Goal: Task Accomplishment & Management: Complete application form

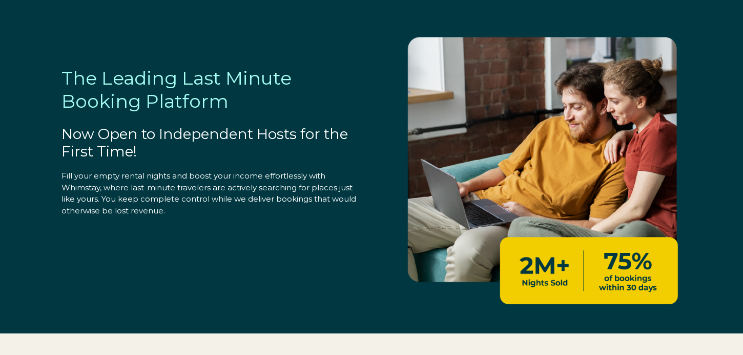
select select "US"
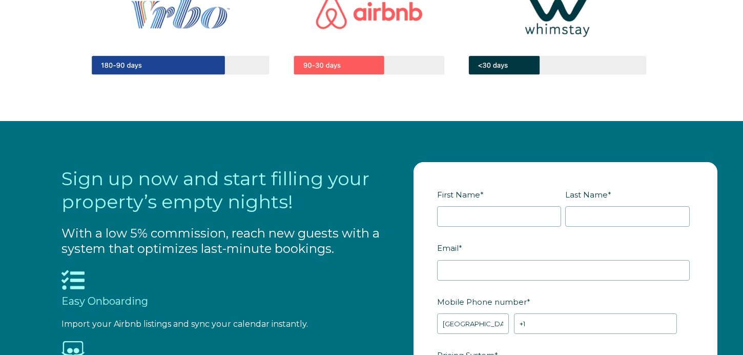
scroll to position [1051, 0]
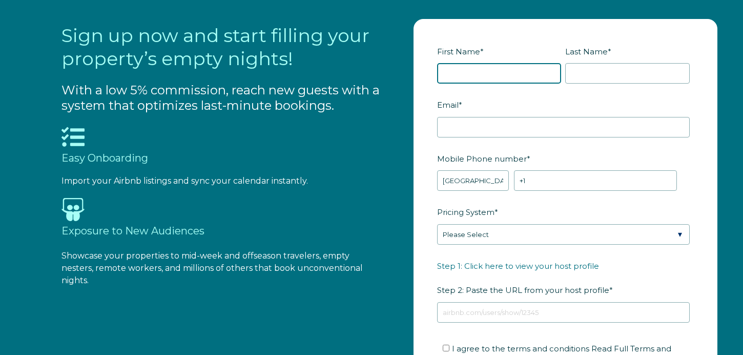
click at [473, 72] on input "First Name *" at bounding box center [499, 73] width 125 height 20
type input "[PERSON_NAME]"
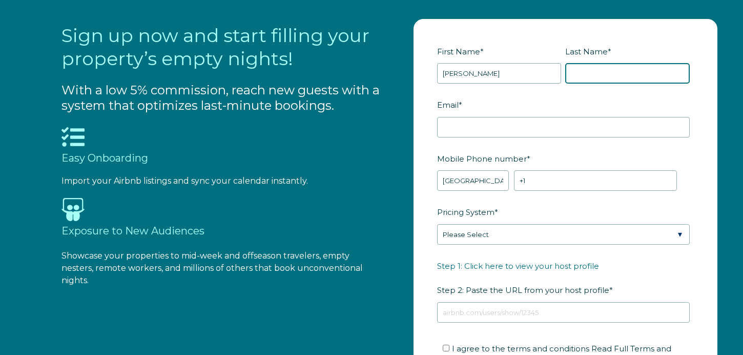
type input "[PERSON_NAME]"
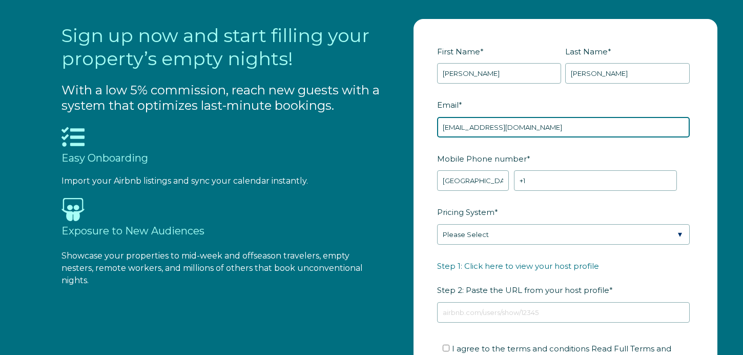
click at [492, 129] on input "[EMAIL_ADDRESS][DOMAIN_NAME]" at bounding box center [563, 127] width 253 height 20
drag, startPoint x: 493, startPoint y: 127, endPoint x: 539, endPoint y: 124, distance: 46.2
click at [539, 124] on input "[EMAIL_ADDRESS][DOMAIN_NAME]" at bounding box center [563, 127] width 253 height 20
type input "[EMAIL_ADDRESS][DOMAIN_NAME]"
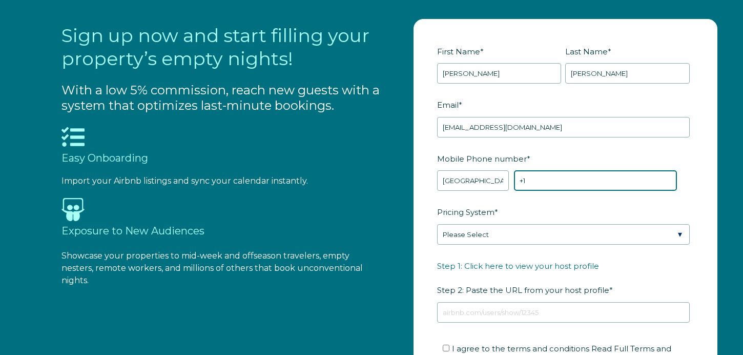
click at [563, 184] on input "+1" at bounding box center [595, 180] width 163 height 20
type input "[PHONE_NUMBER]"
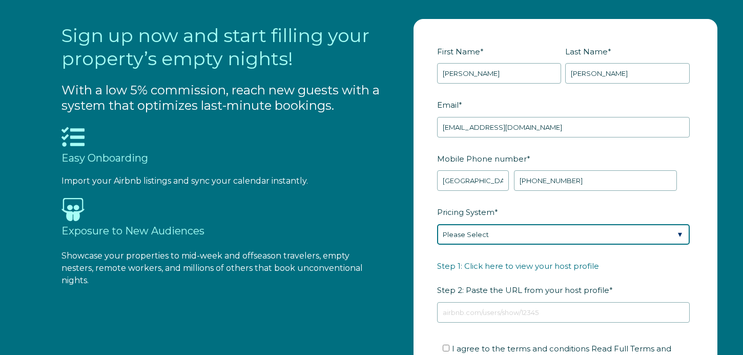
click at [510, 236] on select "Please Select Manual Airbnb Smart Pricing PriceLabs Wheelhouse Beyond Pricing 3…" at bounding box center [563, 234] width 253 height 20
select select "PriceLabs"
click at [437, 224] on select "Please Select Manual Airbnb Smart Pricing PriceLabs Wheelhouse Beyond Pricing 3…" at bounding box center [563, 234] width 253 height 20
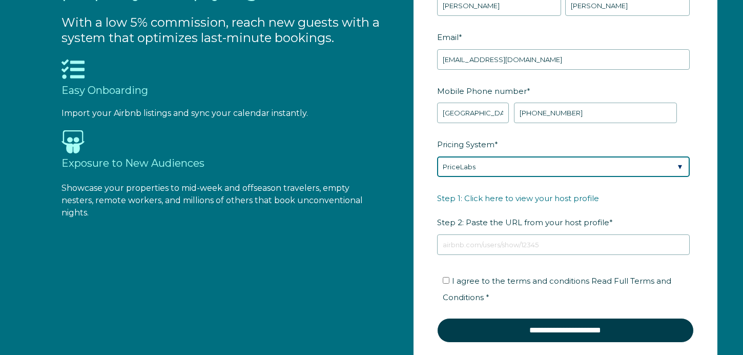
scroll to position [1137, 0]
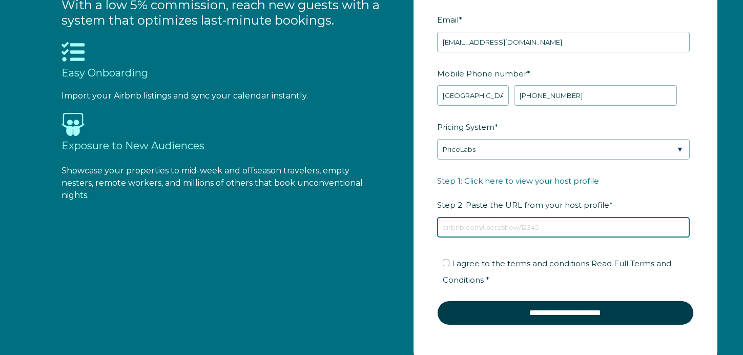
click at [486, 223] on input "Step 1: Click here to view your host profile Step 2: Paste the URL from your ho…" at bounding box center [563, 227] width 253 height 20
paste input "[URL][DOMAIN_NAME][DATE][DATE]"
drag, startPoint x: 582, startPoint y: 227, endPoint x: 591, endPoint y: 246, distance: 21.1
click at [583, 227] on input "[URL][DOMAIN_NAME][DATE][DATE]" at bounding box center [563, 227] width 253 height 20
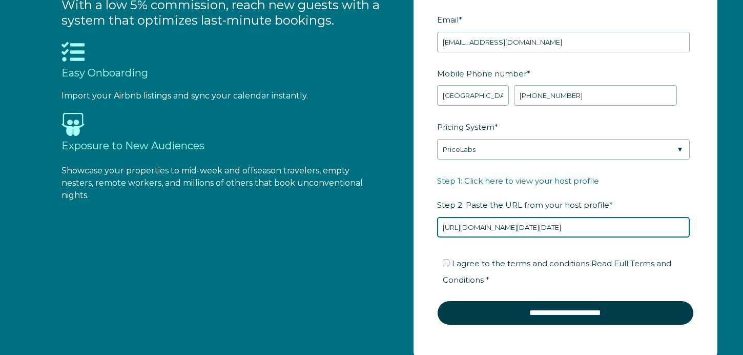
type input "[URL][DOMAIN_NAME][DATE][DATE]"
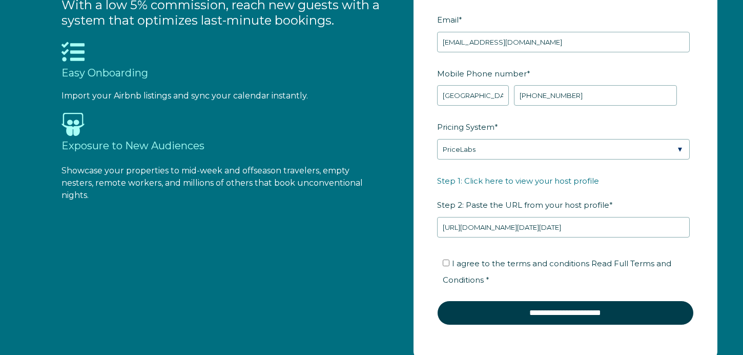
click at [494, 258] on span "I agree to the terms and conditions Read Full Terms and Conditions *" at bounding box center [557, 271] width 229 height 26
click at [449, 259] on input "I agree to the terms and conditions Read Full Terms and Conditions *" at bounding box center [446, 262] width 7 height 7
checkbox input "true"
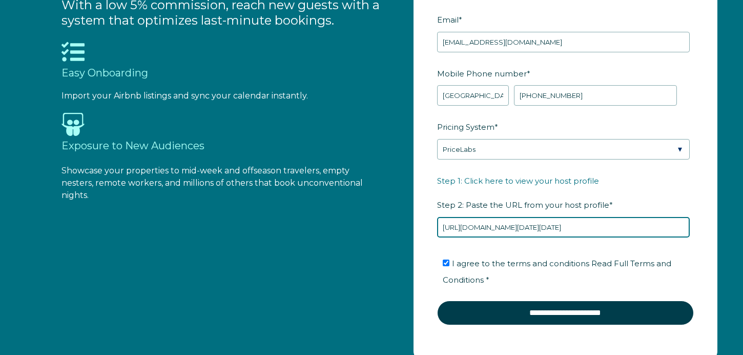
click at [579, 225] on input "[URL][DOMAIN_NAME][DATE][DATE]" at bounding box center [563, 227] width 253 height 20
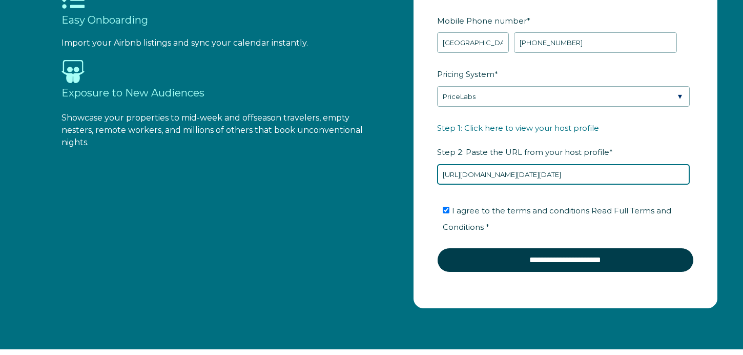
scroll to position [1196, 0]
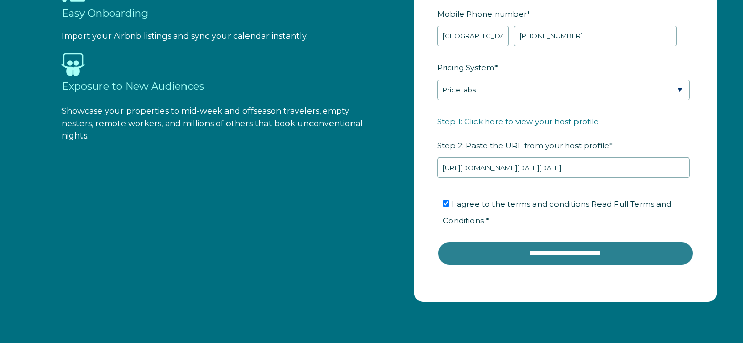
drag, startPoint x: 538, startPoint y: 257, endPoint x: 538, endPoint y: 265, distance: 8.7
click at [540, 256] on input "**********" at bounding box center [565, 253] width 257 height 25
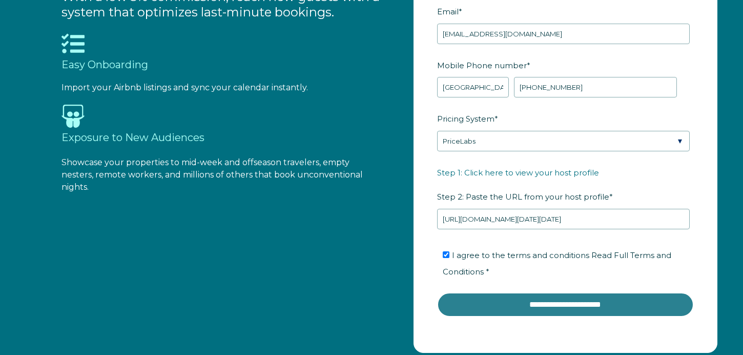
scroll to position [1142, 0]
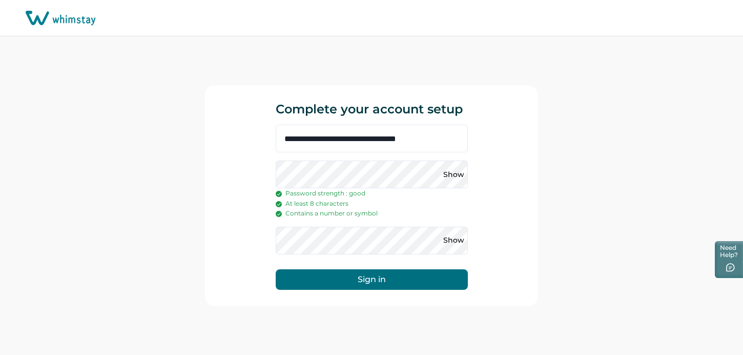
click at [407, 277] on button "Sign in" at bounding box center [372, 279] width 192 height 20
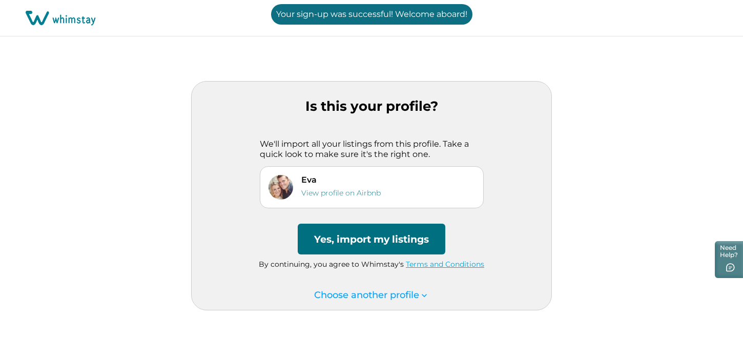
click at [379, 296] on p "Choose another profile" at bounding box center [371, 295] width 115 height 11
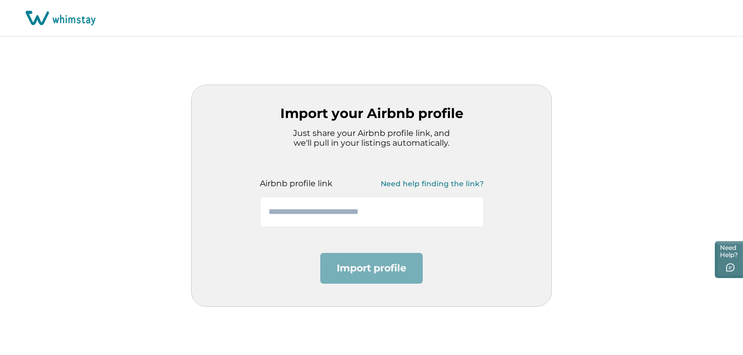
click at [294, 153] on div "Airbnb profile link Need help finding the link?" at bounding box center [371, 187] width 255 height 79
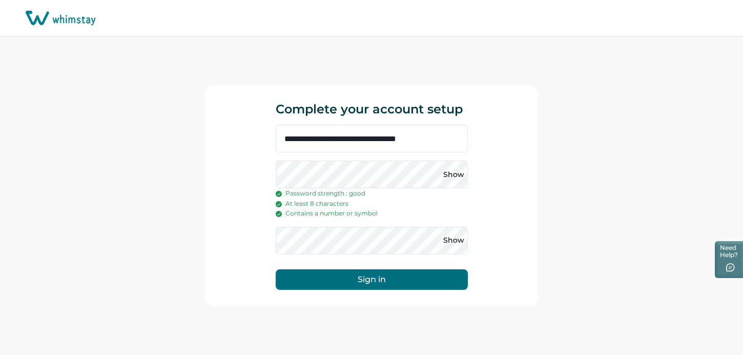
click at [351, 280] on button "Sign in" at bounding box center [372, 279] width 192 height 20
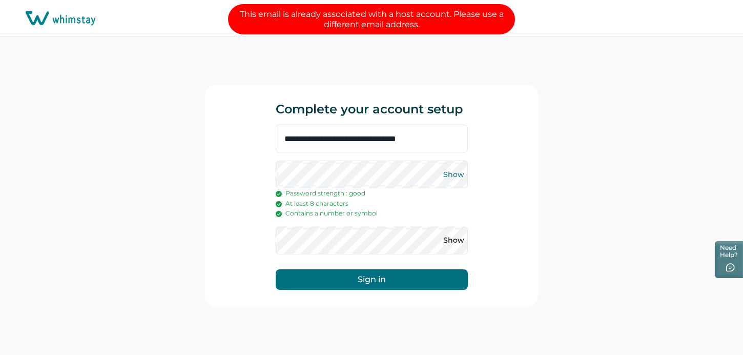
click at [454, 177] on button "Show" at bounding box center [454, 174] width 16 height 16
click at [460, 245] on button "Show" at bounding box center [454, 240] width 16 height 16
drag, startPoint x: 601, startPoint y: 196, endPoint x: 593, endPoint y: 202, distance: 10.6
click at [600, 196] on div "**********" at bounding box center [371, 195] width 743 height 318
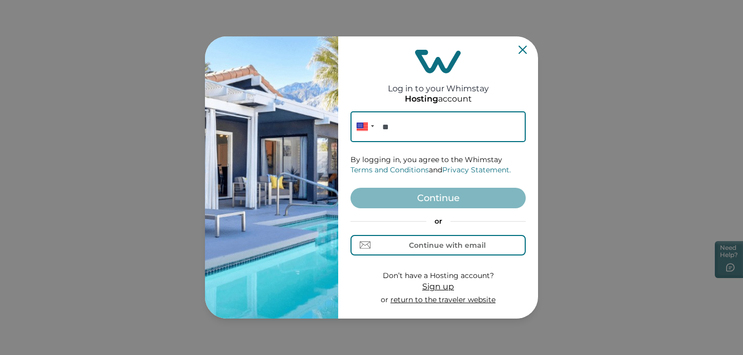
drag, startPoint x: 520, startPoint y: 50, endPoint x: 524, endPoint y: 163, distance: 113.3
click at [520, 51] on icon "Close" at bounding box center [523, 50] width 8 height 8
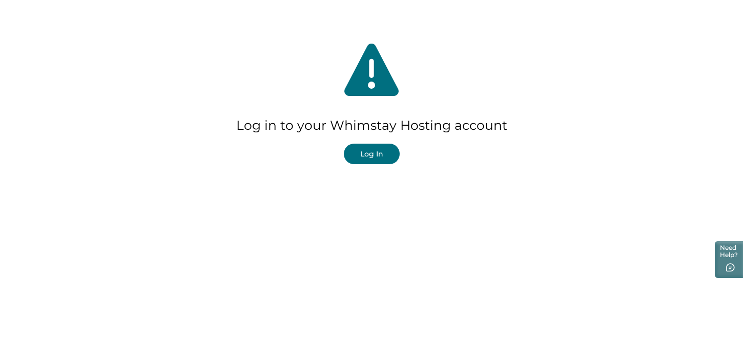
click at [387, 150] on button "Log In" at bounding box center [372, 153] width 56 height 20
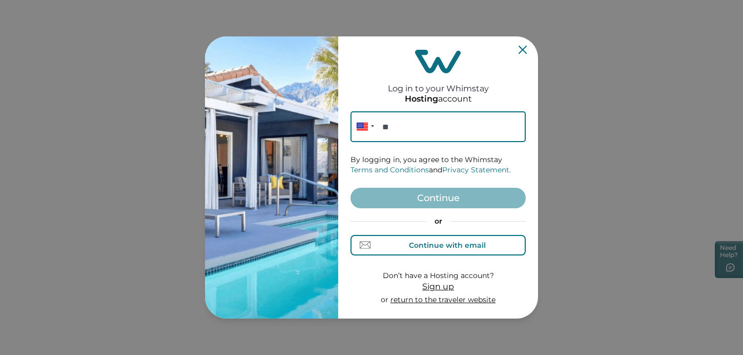
click at [445, 250] on button "Continue with email" at bounding box center [437, 245] width 175 height 20
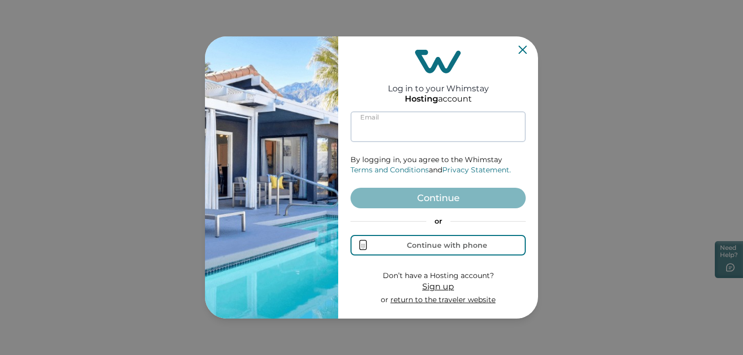
click at [404, 121] on input at bounding box center [437, 126] width 175 height 31
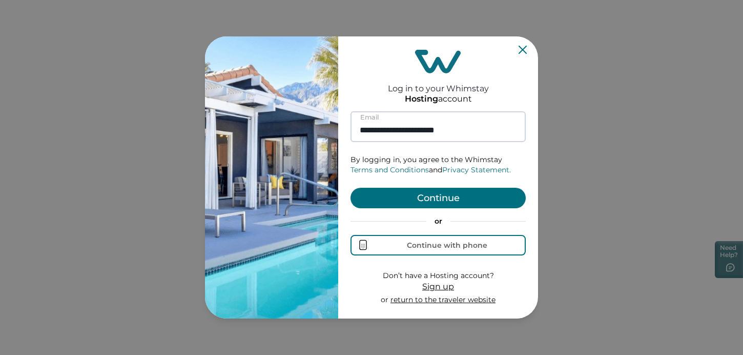
click at [423, 135] on input "**********" at bounding box center [437, 126] width 175 height 31
paste input "**********"
type input "**********"
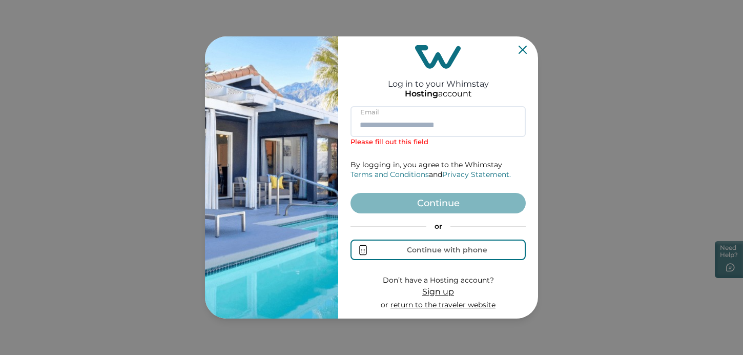
paste input "**********"
click at [473, 129] on input "**********" at bounding box center [437, 121] width 175 height 31
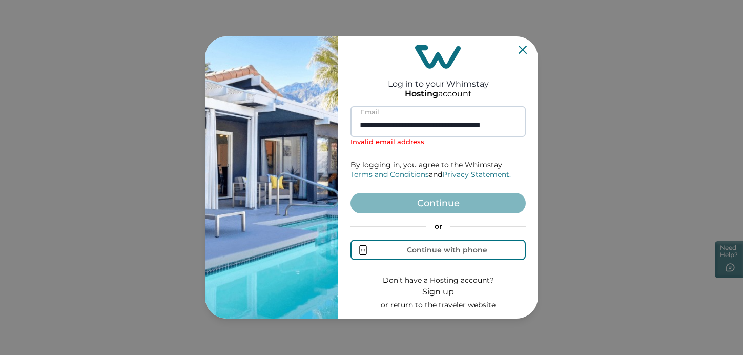
click at [461, 125] on input "**********" at bounding box center [437, 121] width 175 height 31
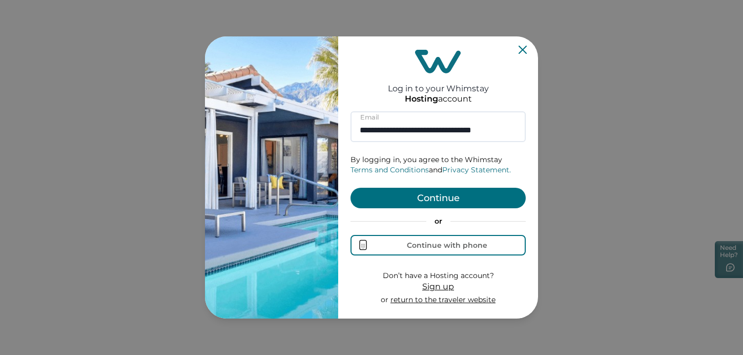
type input "**********"
click at [445, 198] on button "Continue" at bounding box center [437, 198] width 175 height 20
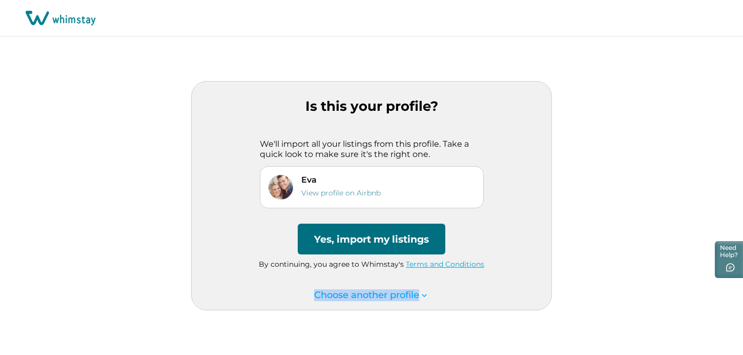
drag, startPoint x: 326, startPoint y: 292, endPoint x: 468, endPoint y: 295, distance: 141.5
click at [468, 295] on div "Choose another profile" at bounding box center [372, 295] width 360 height 11
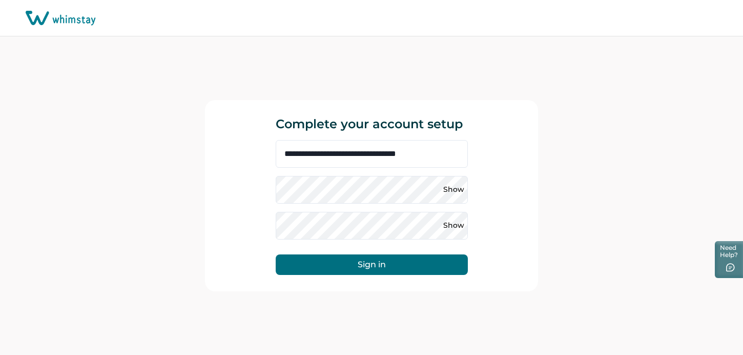
click at [410, 272] on button "Sign in" at bounding box center [372, 264] width 192 height 20
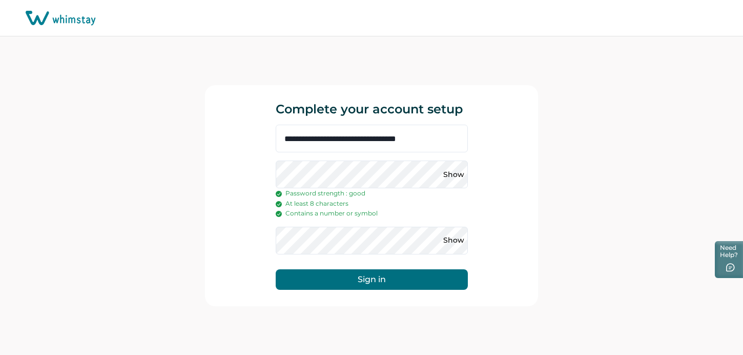
click at [364, 275] on button "Sign in" at bounding box center [372, 279] width 192 height 20
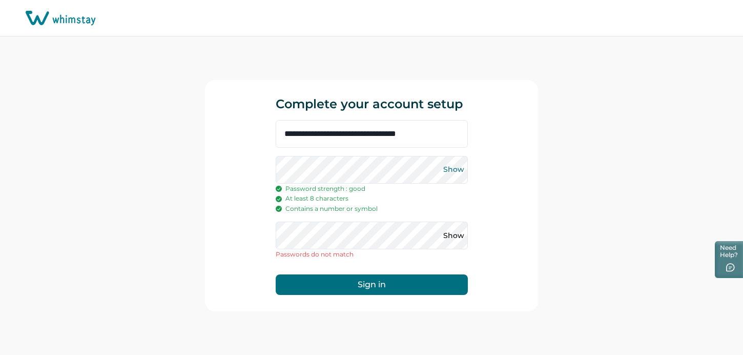
click at [459, 167] on button "Show" at bounding box center [454, 169] width 16 height 16
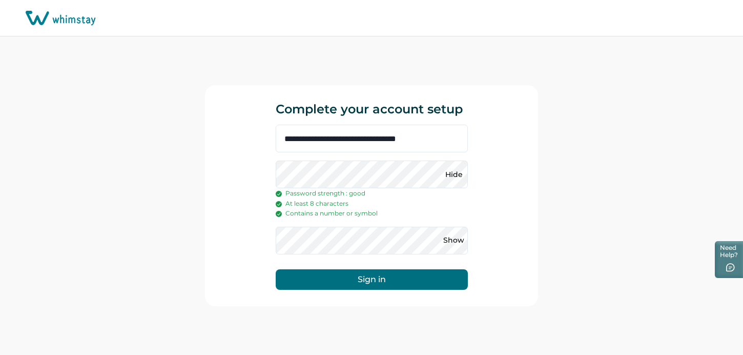
click at [365, 281] on button "Sign in" at bounding box center [372, 279] width 192 height 20
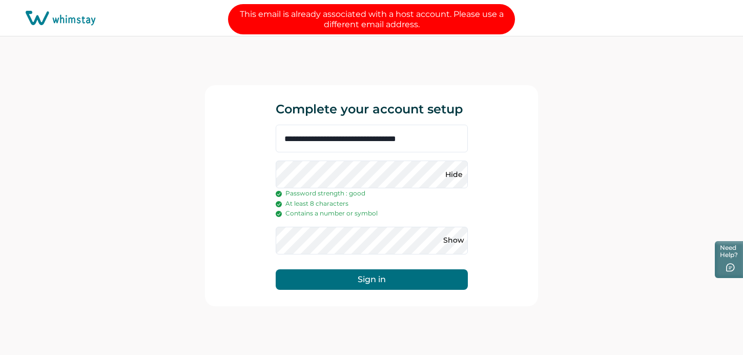
click at [396, 23] on p "This email is already associated with a host account. Please use a different em…" at bounding box center [371, 19] width 287 height 30
drag, startPoint x: 555, startPoint y: 91, endPoint x: 547, endPoint y: 95, distance: 9.9
click at [555, 91] on div "**********" at bounding box center [371, 195] width 743 height 318
click at [182, 139] on div "**********" at bounding box center [371, 195] width 743 height 318
drag, startPoint x: 384, startPoint y: 143, endPoint x: 392, endPoint y: 156, distance: 15.6
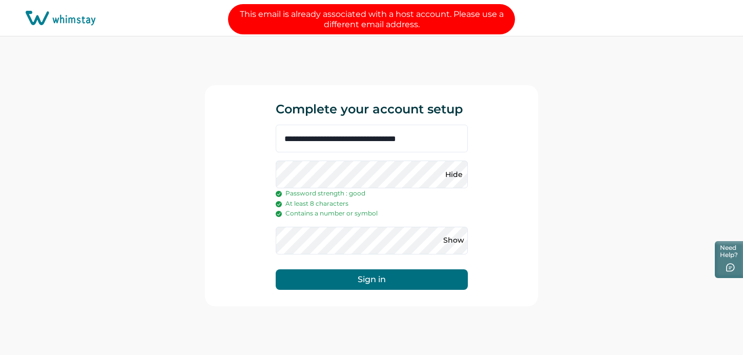
click at [384, 143] on input "**********" at bounding box center [372, 139] width 192 height 28
click at [386, 134] on input "**********" at bounding box center [372, 139] width 192 height 28
click at [387, 134] on input "**********" at bounding box center [372, 139] width 192 height 28
click at [410, 284] on button "Sign in" at bounding box center [372, 279] width 192 height 20
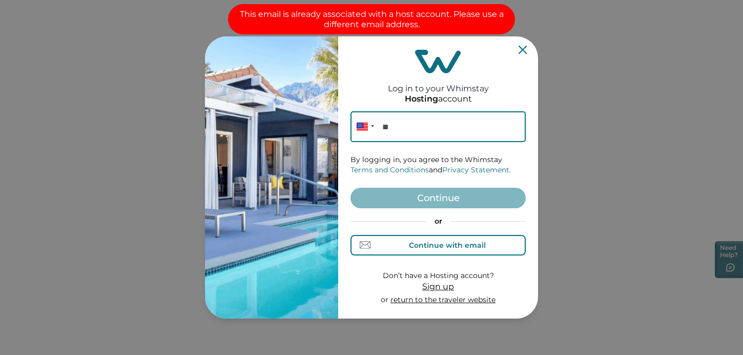
drag, startPoint x: 426, startPoint y: 246, endPoint x: 425, endPoint y: 234, distance: 12.3
click at [426, 246] on div "Continue with email" at bounding box center [447, 245] width 77 height 8
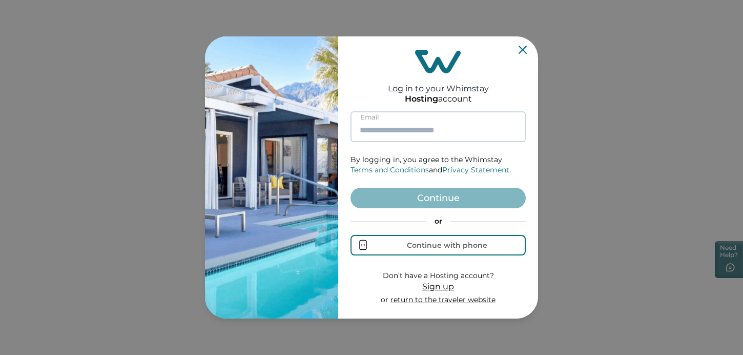
click at [424, 125] on input at bounding box center [437, 126] width 175 height 31
paste input "**********"
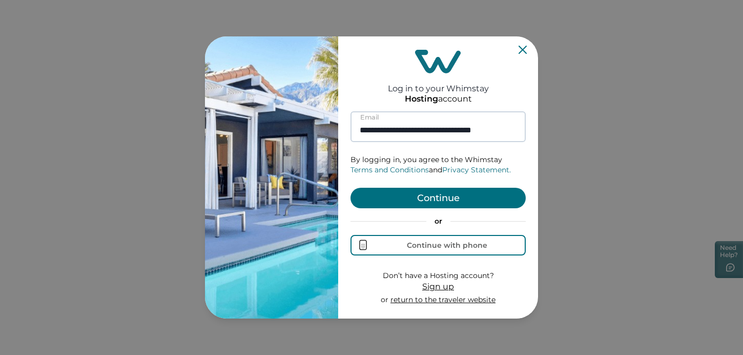
scroll to position [0, 7]
type input "**********"
click at [450, 202] on button "Continue" at bounding box center [437, 198] width 175 height 20
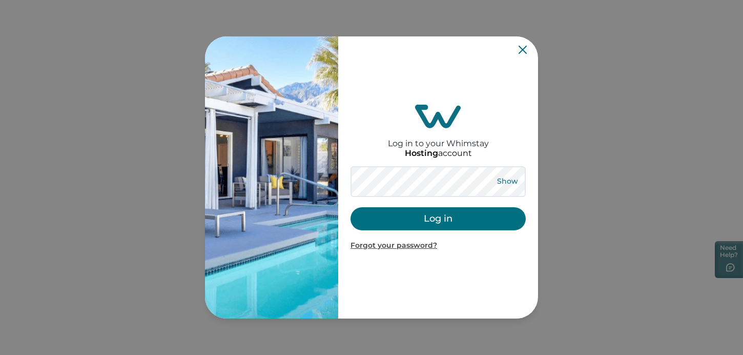
click at [509, 177] on button "Show" at bounding box center [507, 181] width 37 height 14
click at [457, 217] on button "Log in" at bounding box center [437, 218] width 175 height 23
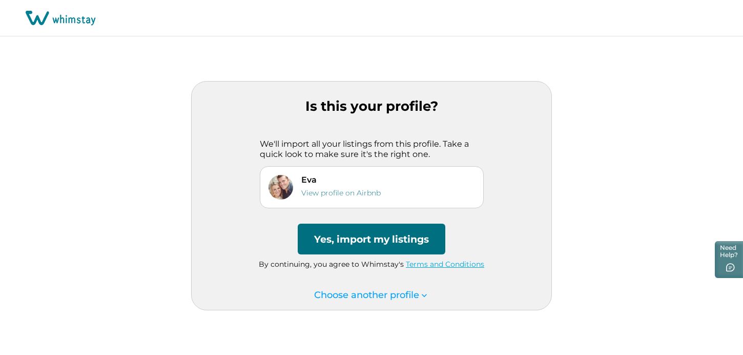
click at [365, 240] on button "Yes, import my listings" at bounding box center [372, 238] width 148 height 31
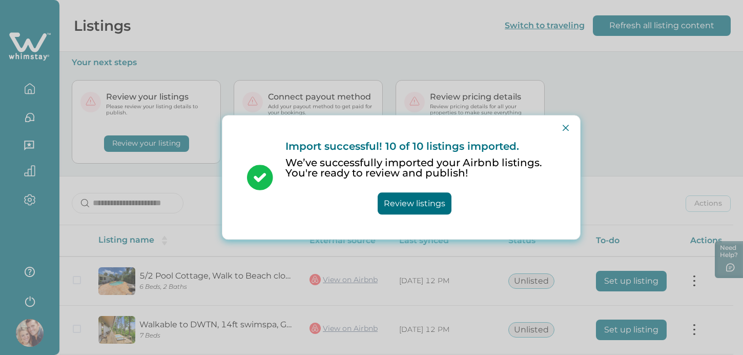
click at [429, 202] on button "Review listings" at bounding box center [415, 204] width 74 height 22
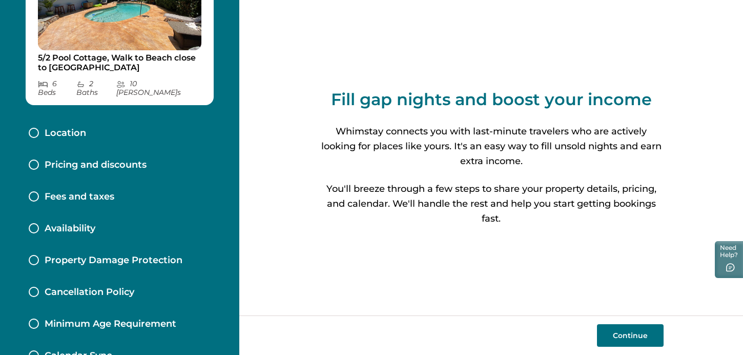
scroll to position [107, 0]
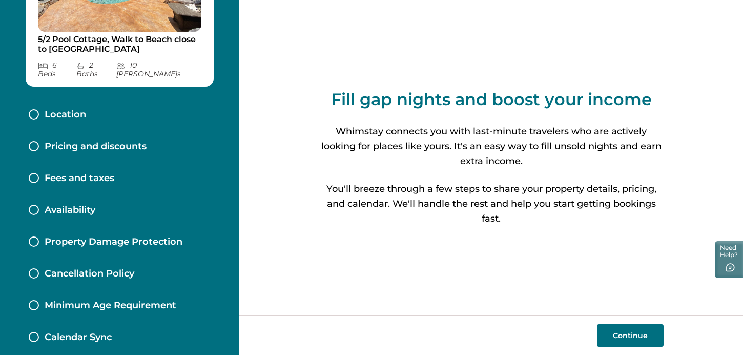
drag, startPoint x: 639, startPoint y: 337, endPoint x: 637, endPoint y: 342, distance: 6.2
click at [639, 337] on button "Continue" at bounding box center [630, 335] width 67 height 23
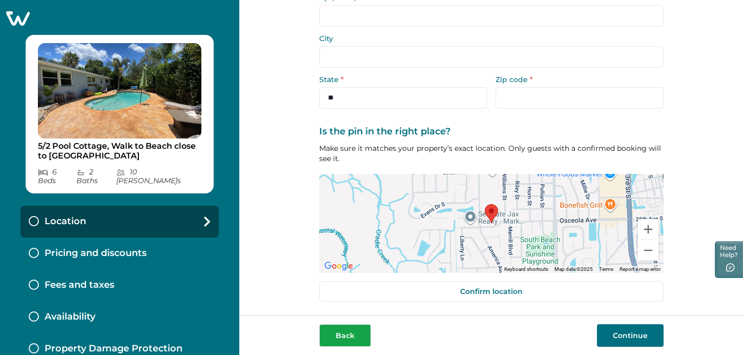
click at [349, 340] on button "Back" at bounding box center [345, 335] width 52 height 23
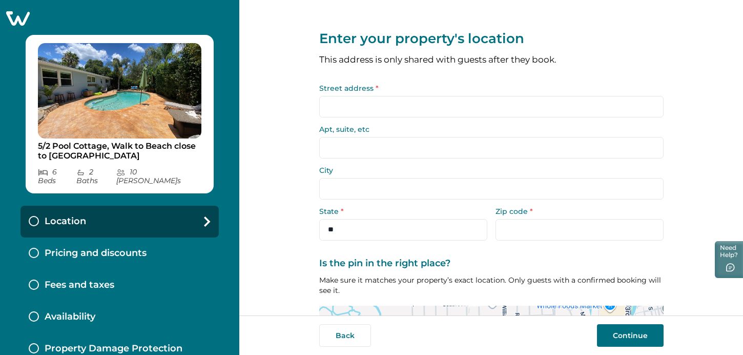
click at [18, 19] on icon at bounding box center [18, 18] width 24 height 14
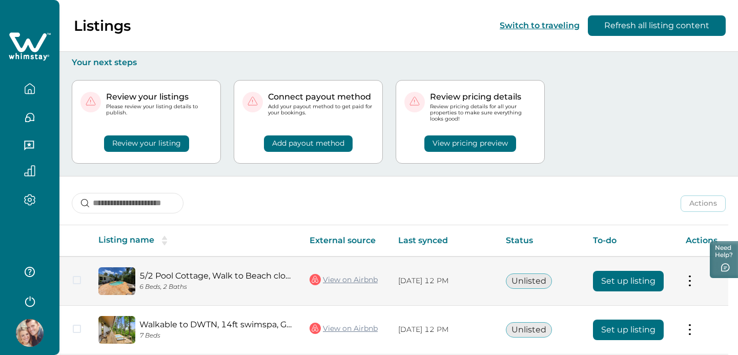
click at [694, 280] on button at bounding box center [690, 280] width 8 height 11
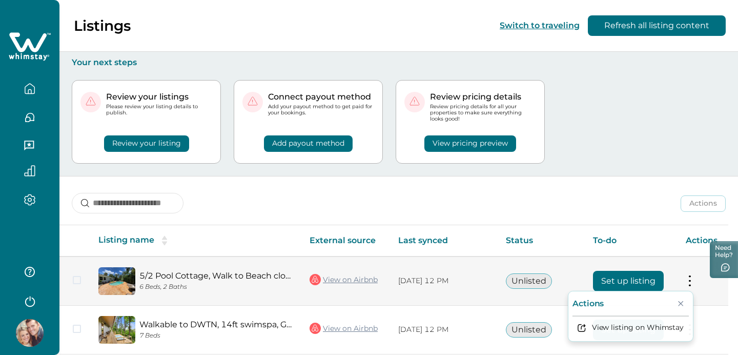
scroll to position [2, 0]
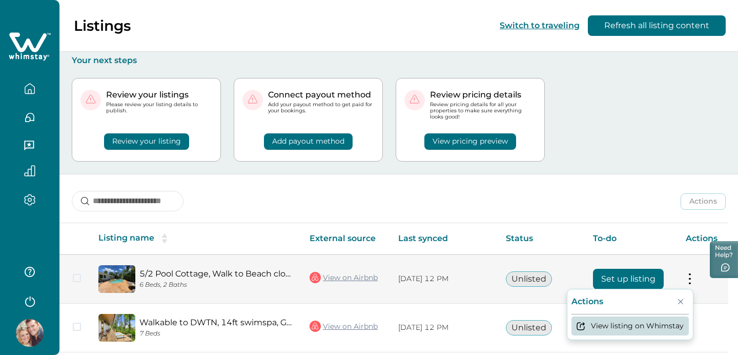
click at [655, 326] on button "View listing on Whimstay" at bounding box center [629, 325] width 117 height 19
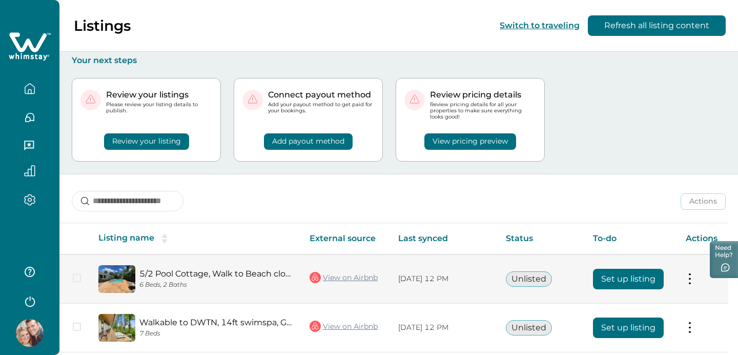
click at [694, 274] on button at bounding box center [690, 278] width 8 height 11
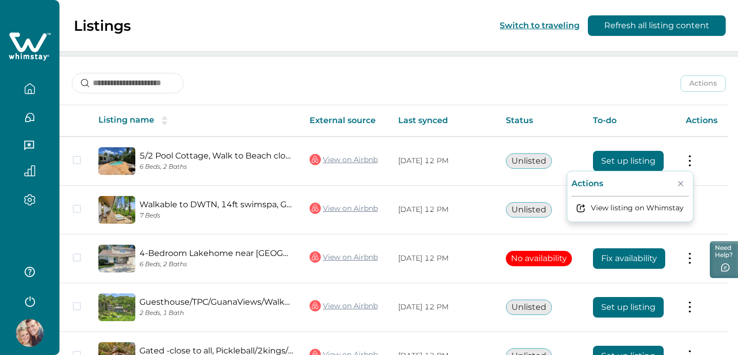
scroll to position [149, 0]
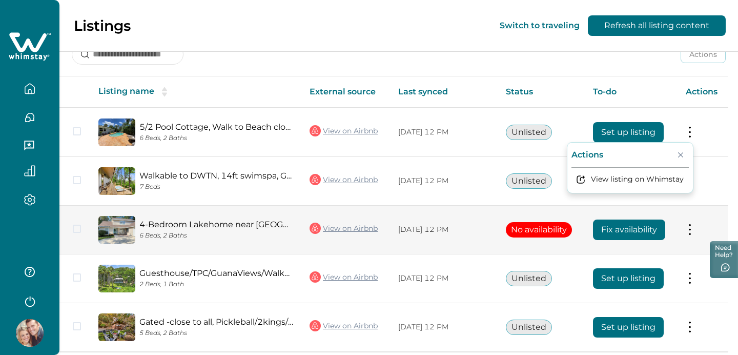
click at [643, 232] on button "Fix availability" at bounding box center [629, 229] width 72 height 20
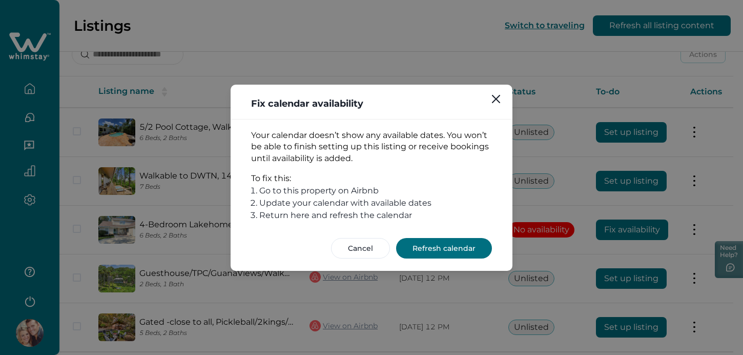
drag, startPoint x: 497, startPoint y: 101, endPoint x: 494, endPoint y: 119, distance: 18.1
click at [497, 101] on icon "Close" at bounding box center [496, 99] width 8 height 8
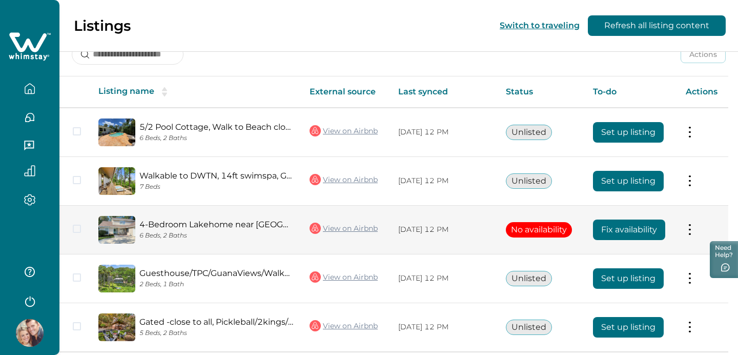
scroll to position [188, 0]
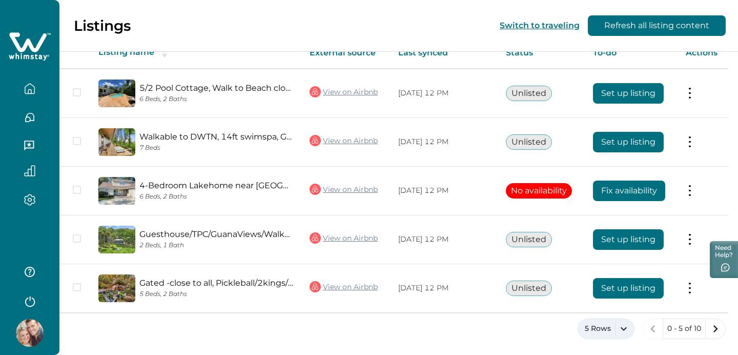
drag, startPoint x: 607, startPoint y: 334, endPoint x: 609, endPoint y: 326, distance: 8.5
click at [607, 334] on button "5 Rows" at bounding box center [605, 328] width 57 height 20
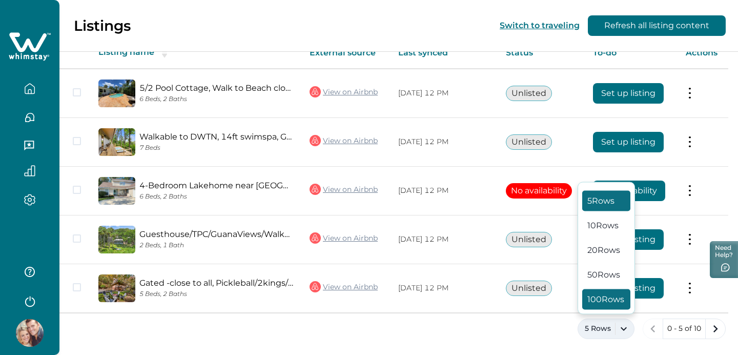
click at [608, 297] on button "100 Rows" at bounding box center [606, 299] width 48 height 20
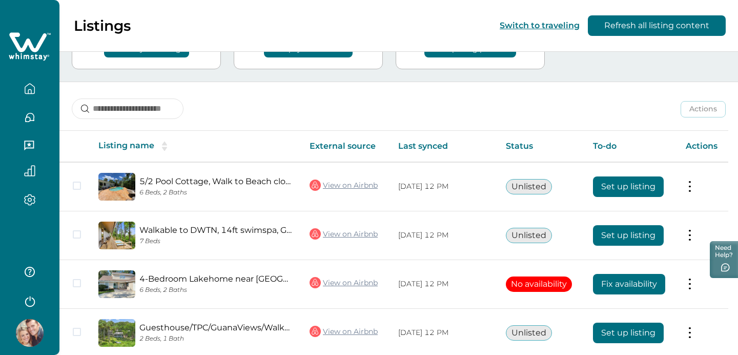
scroll to position [100, 0]
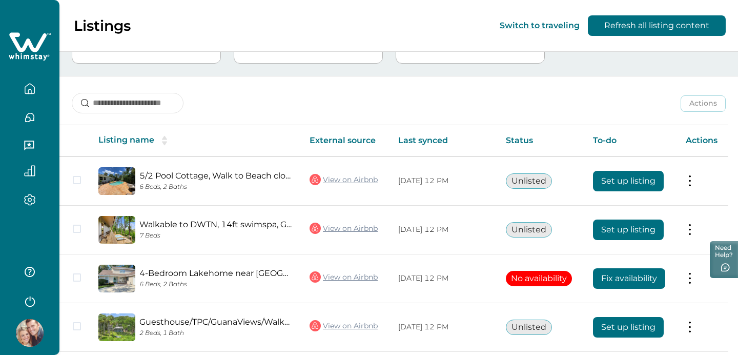
click at [23, 332] on img at bounding box center [30, 333] width 28 height 28
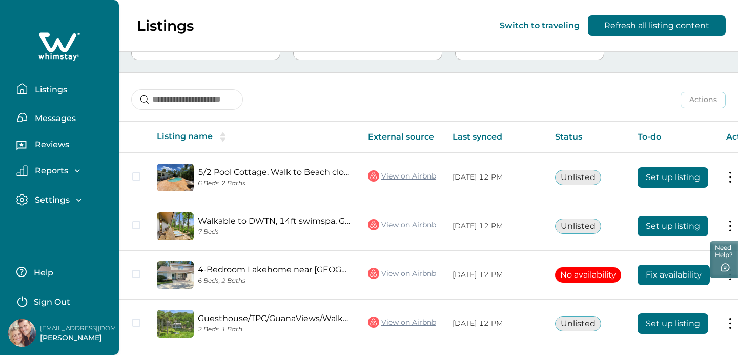
scroll to position [99, 0]
